Goal: Use online tool/utility: Utilize a website feature to perform a specific function

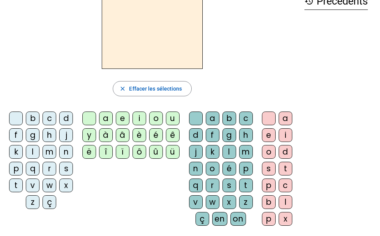
scroll to position [46, 0]
click at [51, 154] on div "m" at bounding box center [50, 152] width 14 height 14
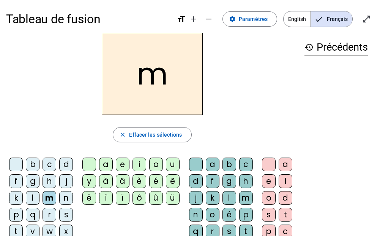
scroll to position [0, 0]
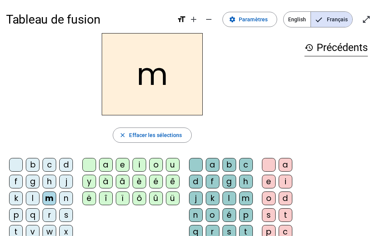
click at [108, 167] on div "a" at bounding box center [106, 165] width 14 height 14
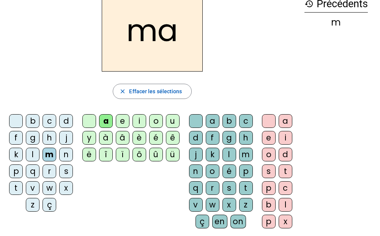
scroll to position [44, 0]
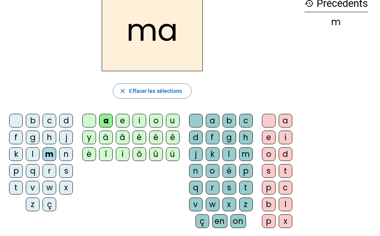
click at [31, 150] on div "l" at bounding box center [33, 154] width 14 height 14
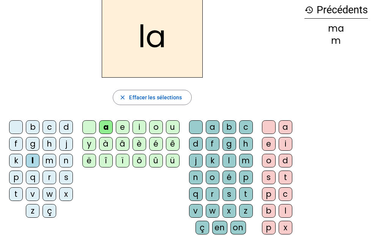
scroll to position [38, 0]
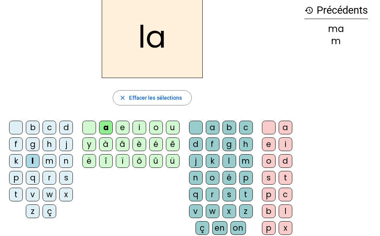
click at [123, 124] on div "e" at bounding box center [123, 127] width 14 height 14
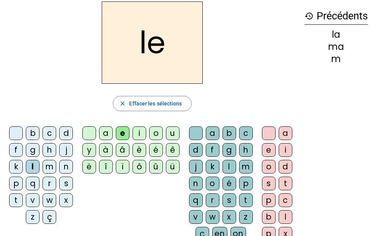
scroll to position [31, 0]
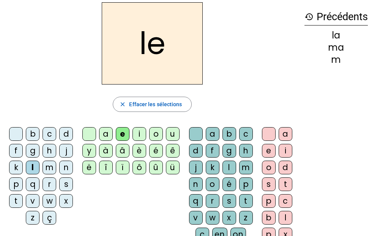
click at [67, 133] on div "d" at bounding box center [66, 134] width 14 height 14
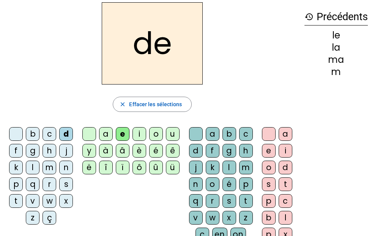
click at [174, 132] on div "u" at bounding box center [173, 134] width 14 height 14
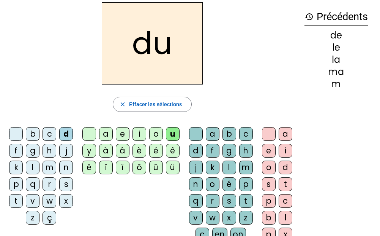
click at [17, 196] on div "t" at bounding box center [16, 201] width 14 height 14
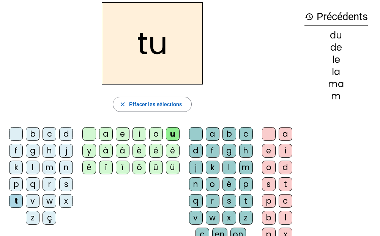
click at [106, 135] on div "a" at bounding box center [106, 134] width 14 height 14
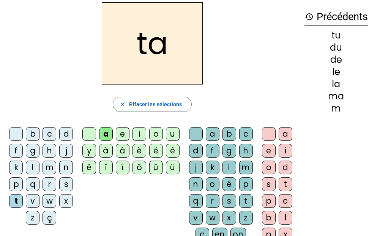
click at [123, 136] on div "e" at bounding box center [123, 134] width 14 height 14
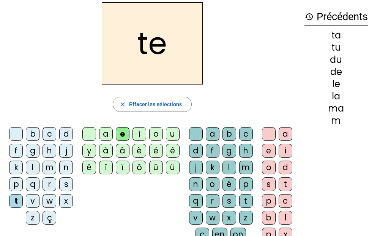
click at [51, 170] on div "m" at bounding box center [50, 167] width 14 height 14
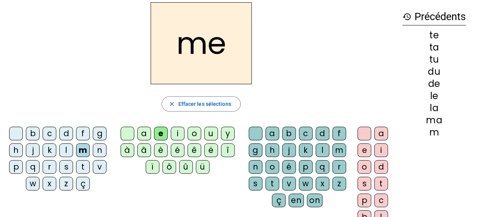
click at [242, 97] on div "close Effacer les sélections" at bounding box center [201, 103] width 390 height 15
